Goal: Navigation & Orientation: Find specific page/section

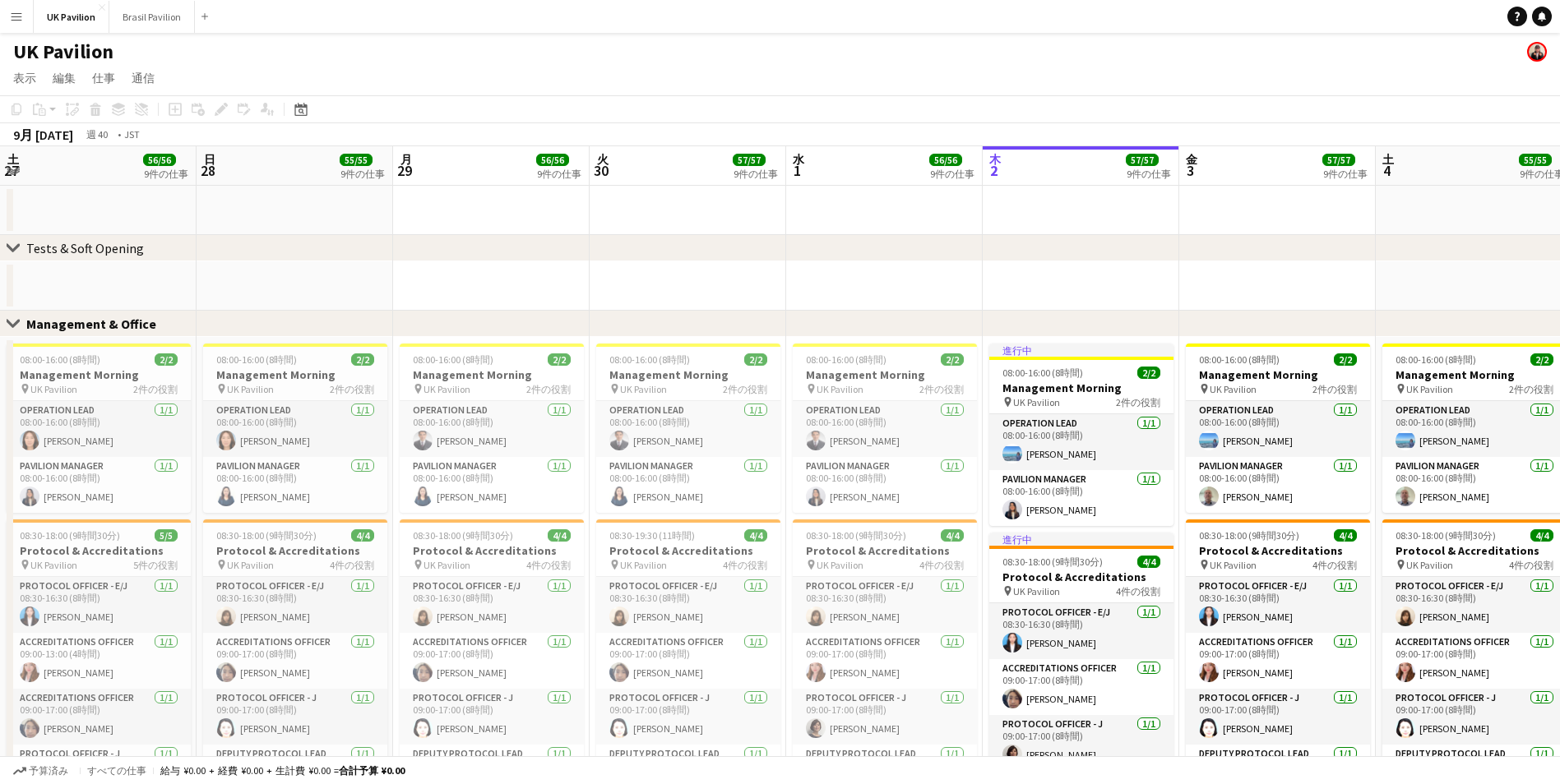
scroll to position [0, 407]
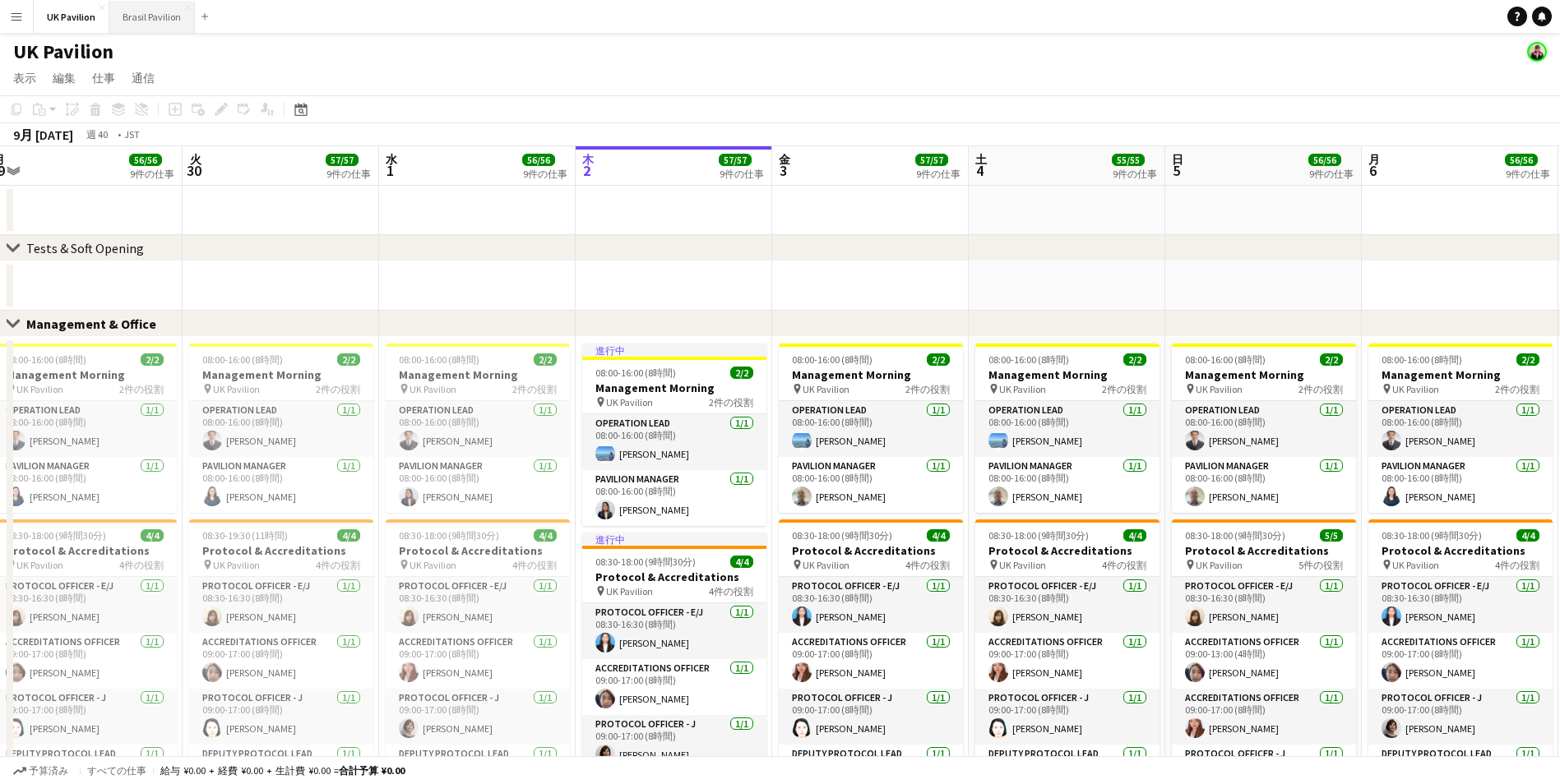
click at [128, 12] on button "Brasil Pavilion 閉じる" at bounding box center [151, 16] width 86 height 32
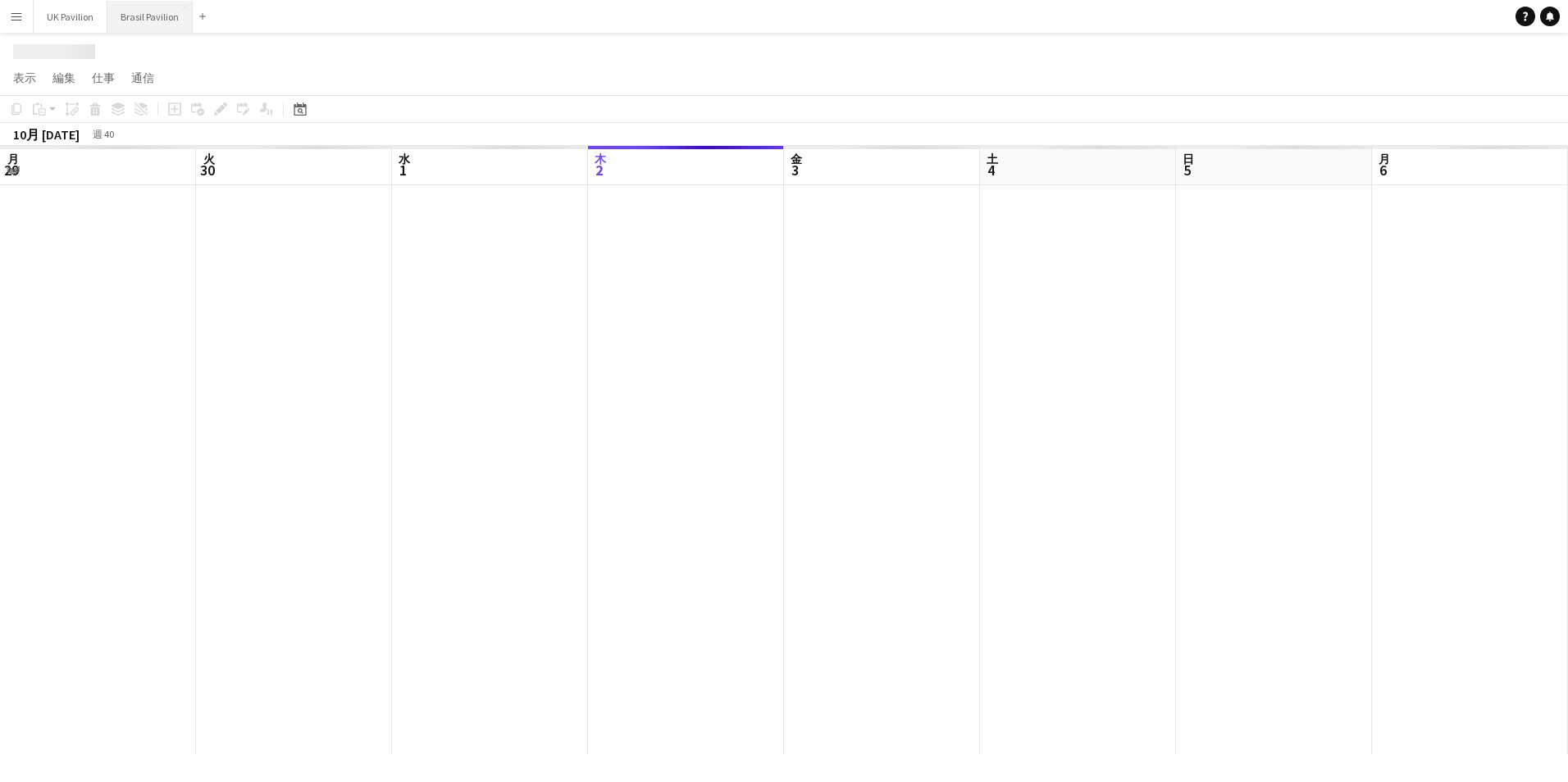
scroll to position [0, 392]
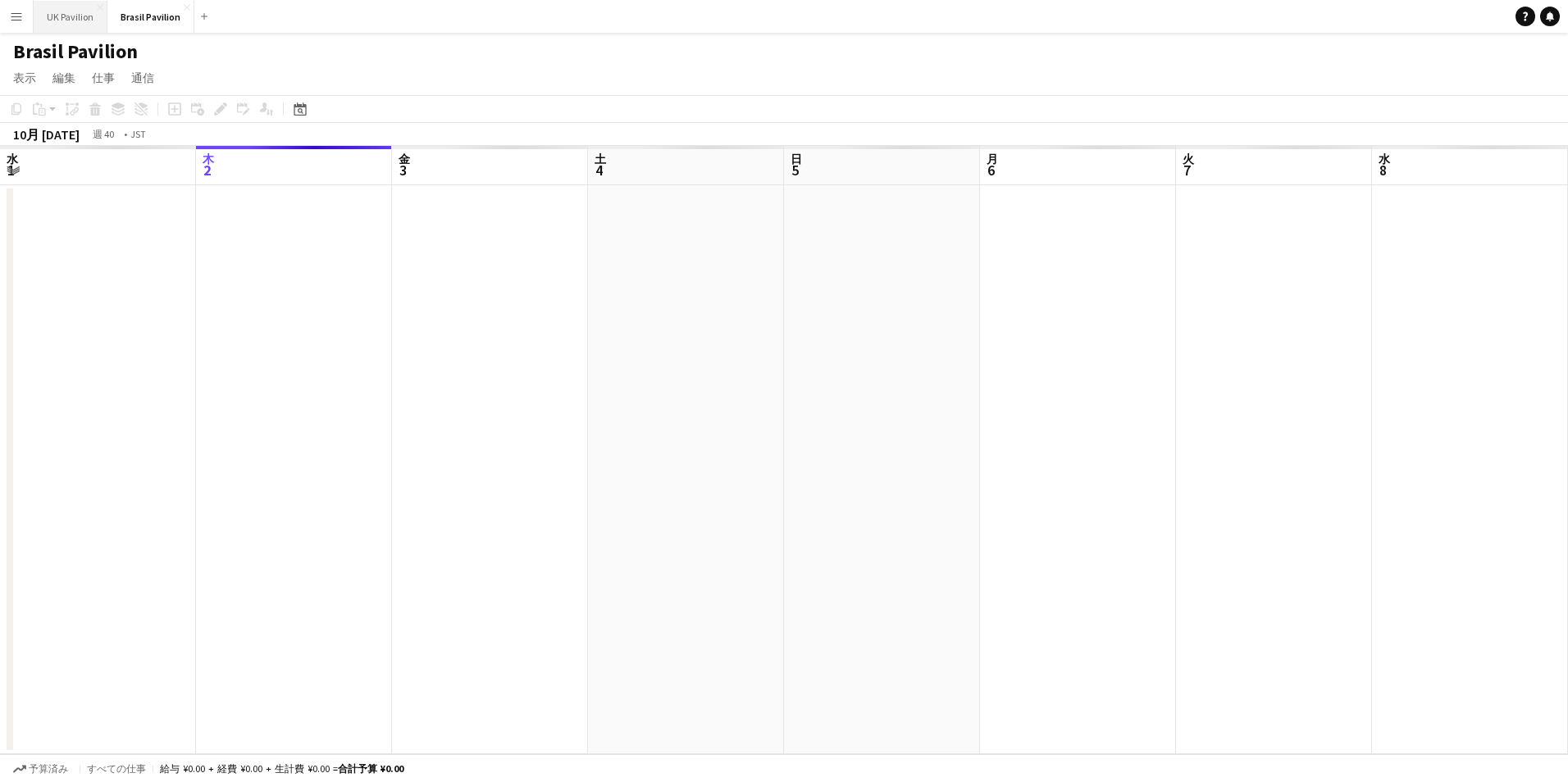
click at [63, 26] on button "UK Pavilion 閉じる" at bounding box center [70, 16] width 74 height 32
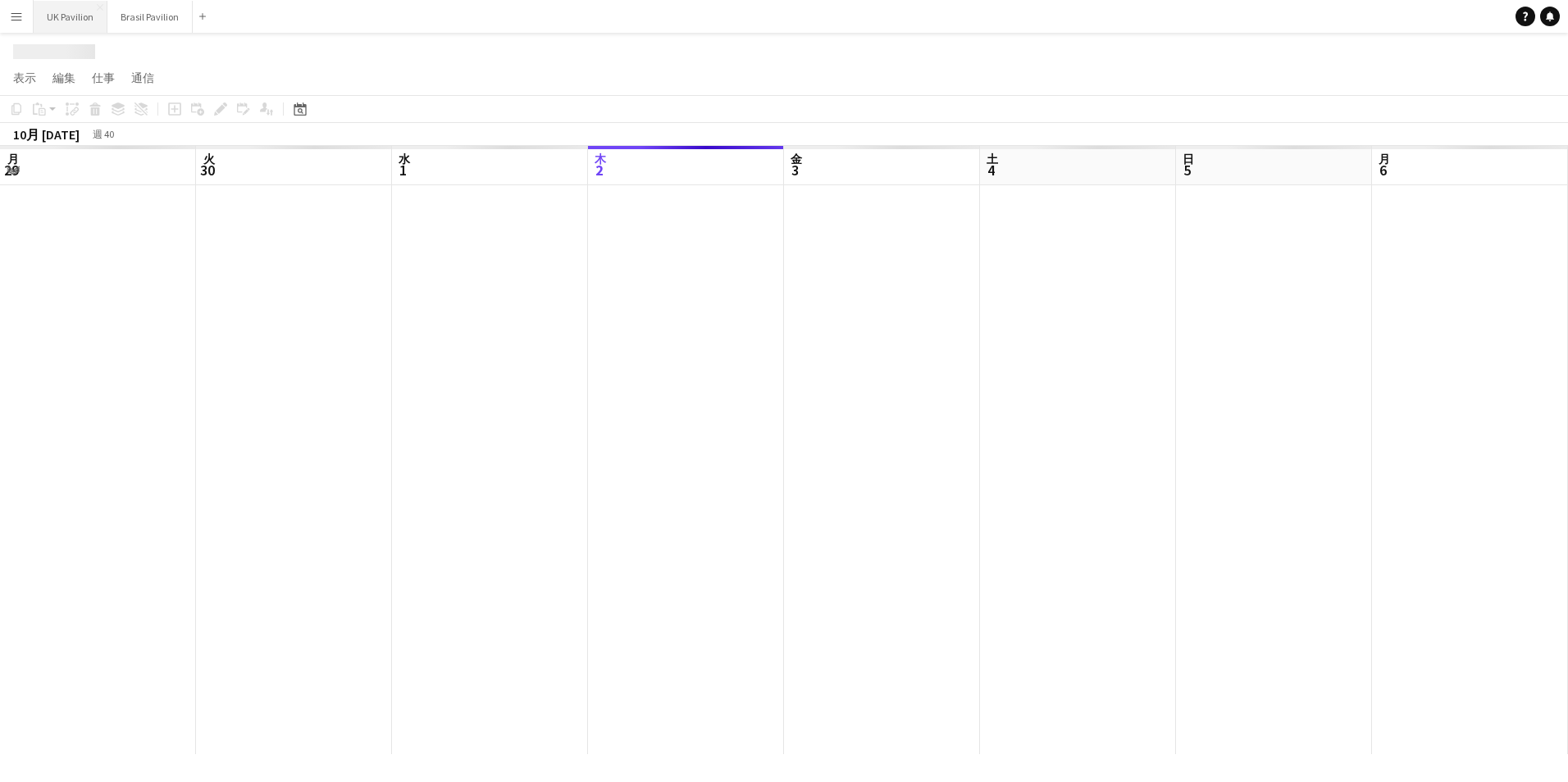
scroll to position [0, 392]
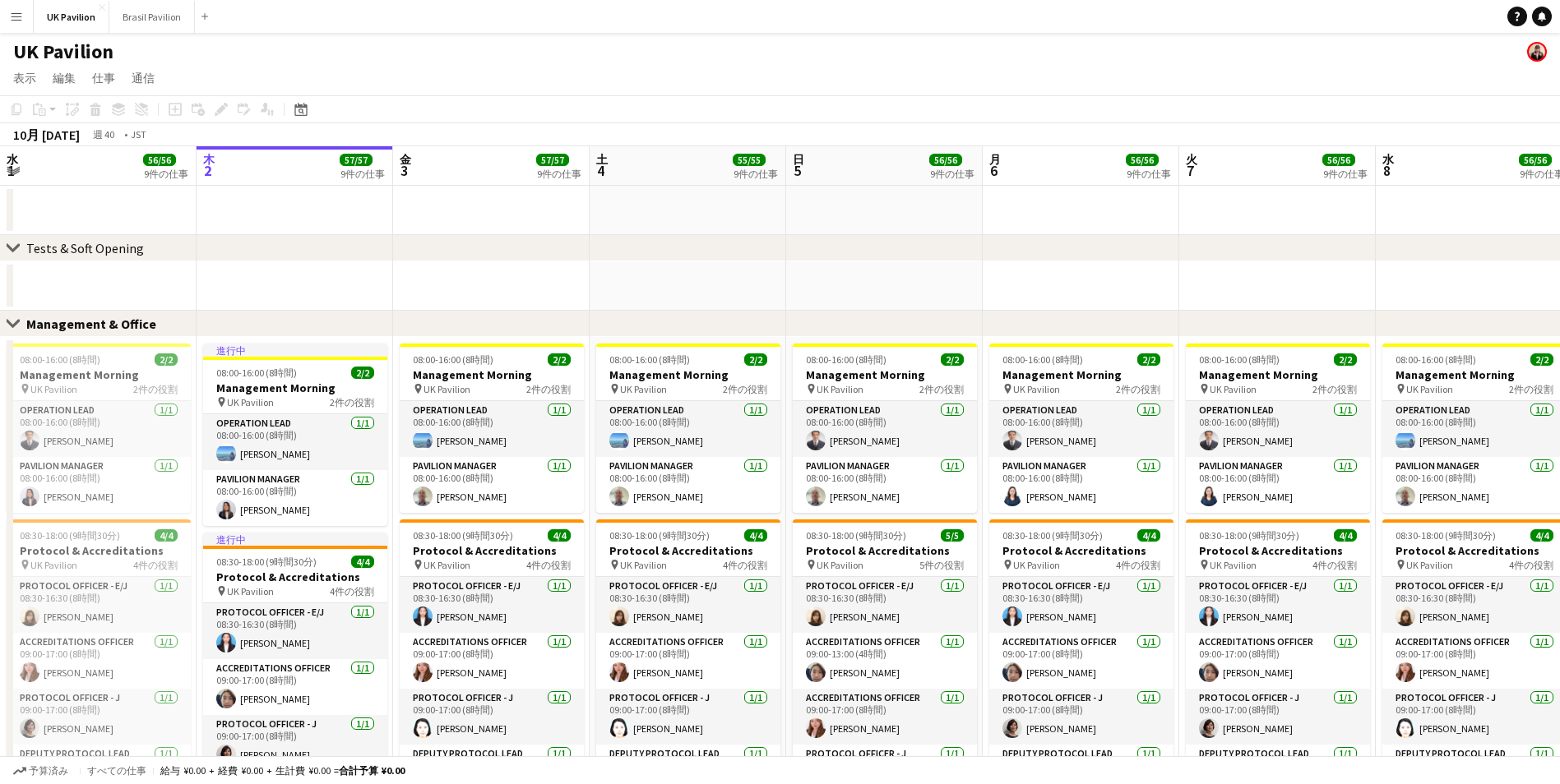
click at [16, 20] on app-icon "メニュー" at bounding box center [16, 16] width 14 height 14
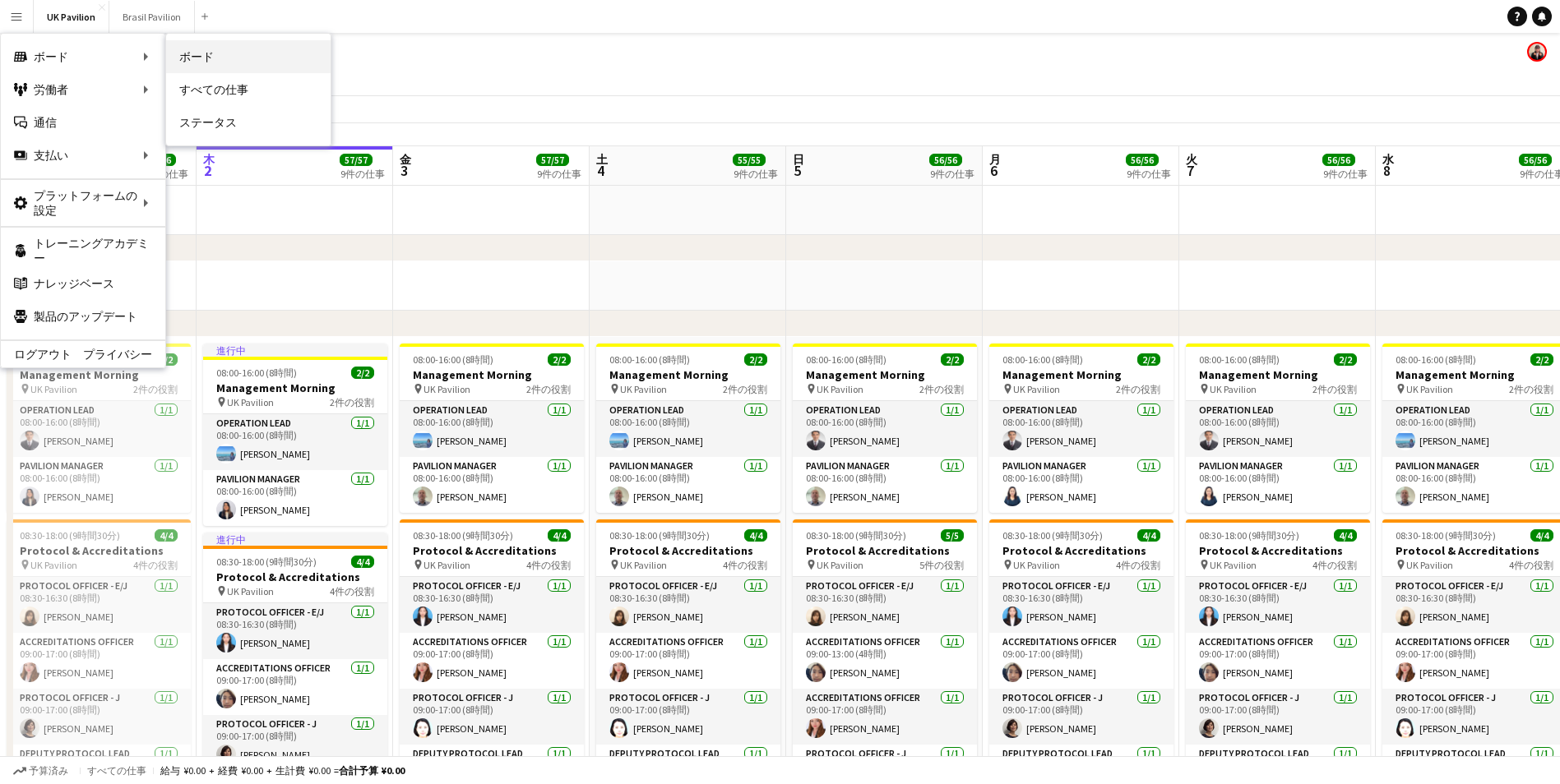
click at [214, 51] on link "ボード" at bounding box center [248, 57] width 164 height 33
